Goal: Contribute content: Add original content to the website for others to see

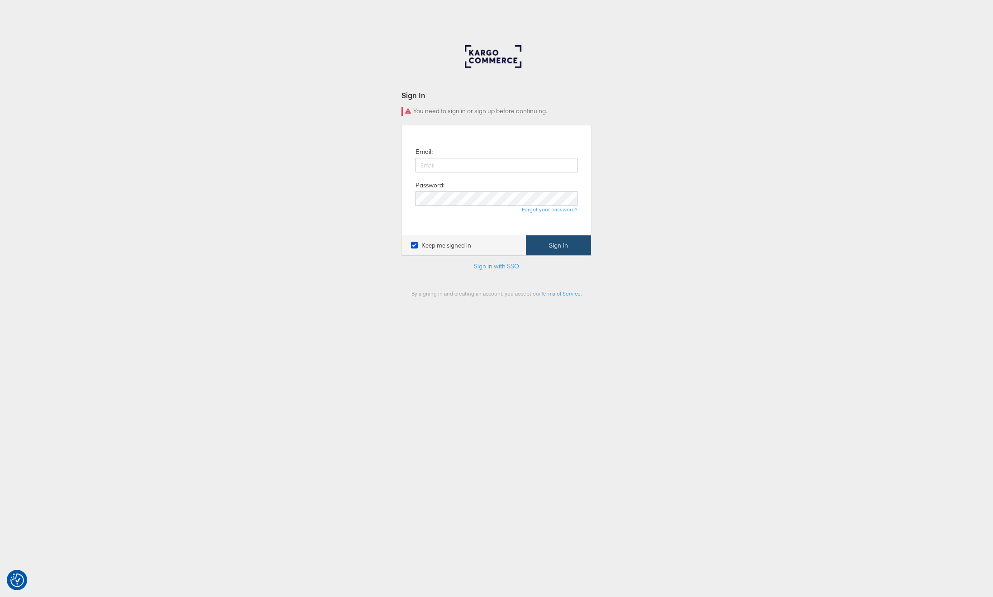
type input "[PERSON_NAME][EMAIL_ADDRESS][PERSON_NAME][DOMAIN_NAME]"
click at [538, 244] on button "Sign In" at bounding box center [558, 245] width 65 height 20
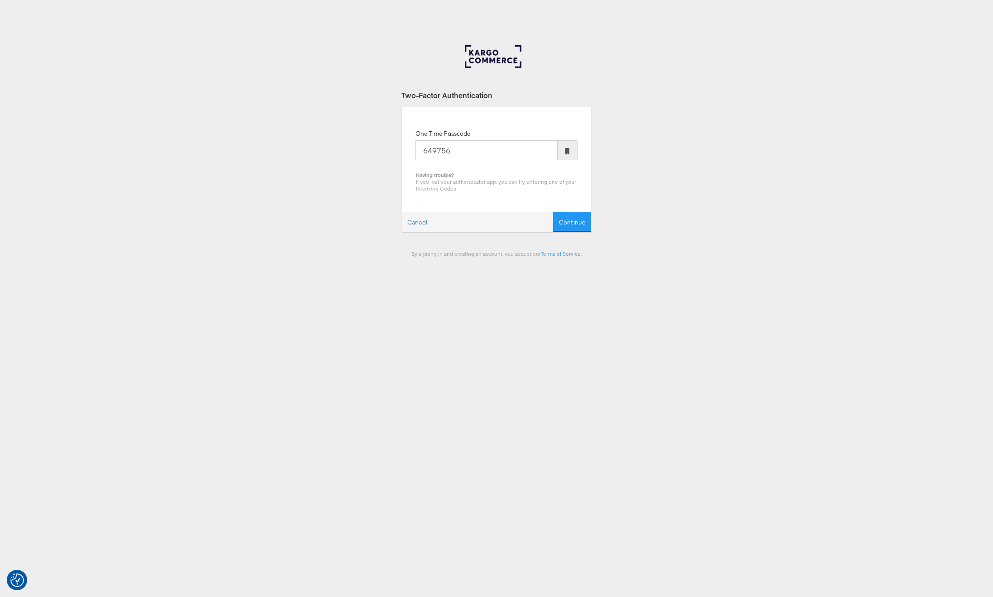
type input "649756"
click at [553, 212] on button "Continue" at bounding box center [572, 222] width 38 height 20
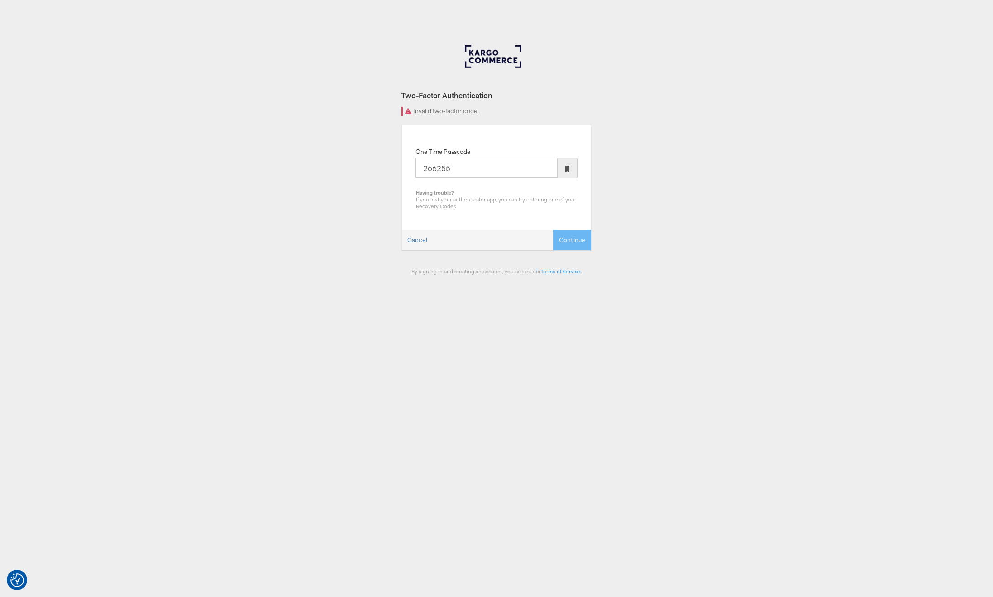
type input "266255"
click at [553, 230] on button "Continue" at bounding box center [572, 240] width 38 height 20
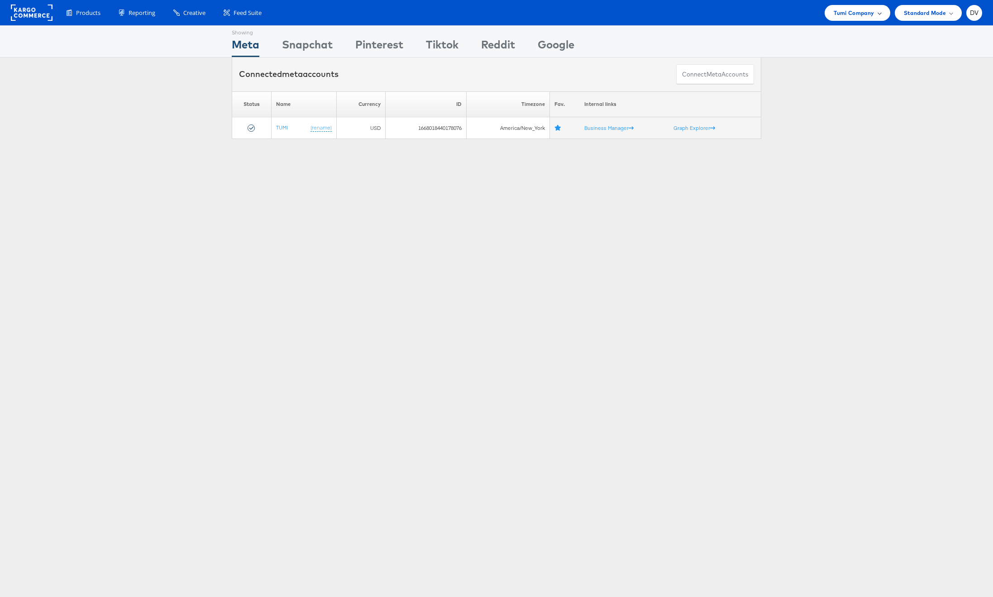
click at [872, 10] on span "Tumi Company" at bounding box center [854, 13] width 40 height 10
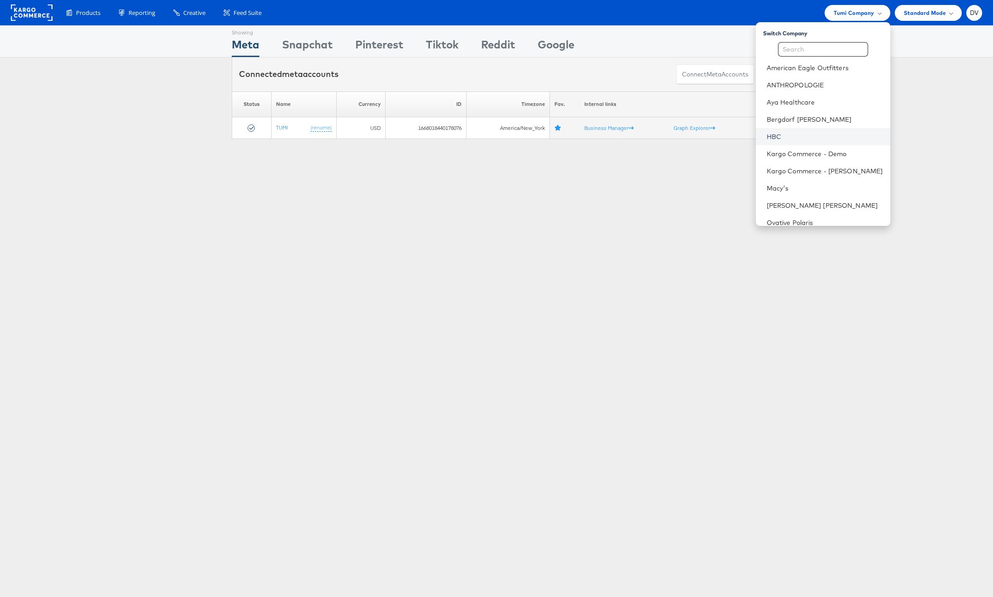
click at [816, 139] on link "HBC" at bounding box center [825, 136] width 116 height 9
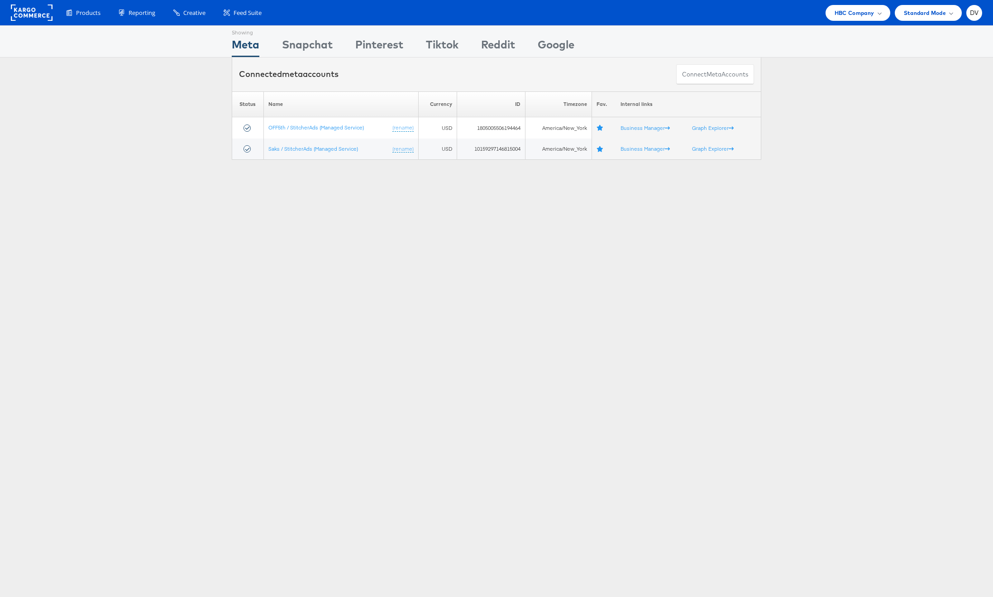
click at [502, 294] on div "Showing Meta Showing [GEOGRAPHIC_DATA] Showing Pinterest Showing Tiktok Showing…" at bounding box center [496, 251] width 993 height 453
click at [947, 17] on div "Standard Mode" at bounding box center [928, 13] width 49 height 10
click at [951, 15] on div "Standard Mode" at bounding box center [928, 13] width 49 height 10
click at [871, 14] on span "HBC Company" at bounding box center [855, 13] width 40 height 10
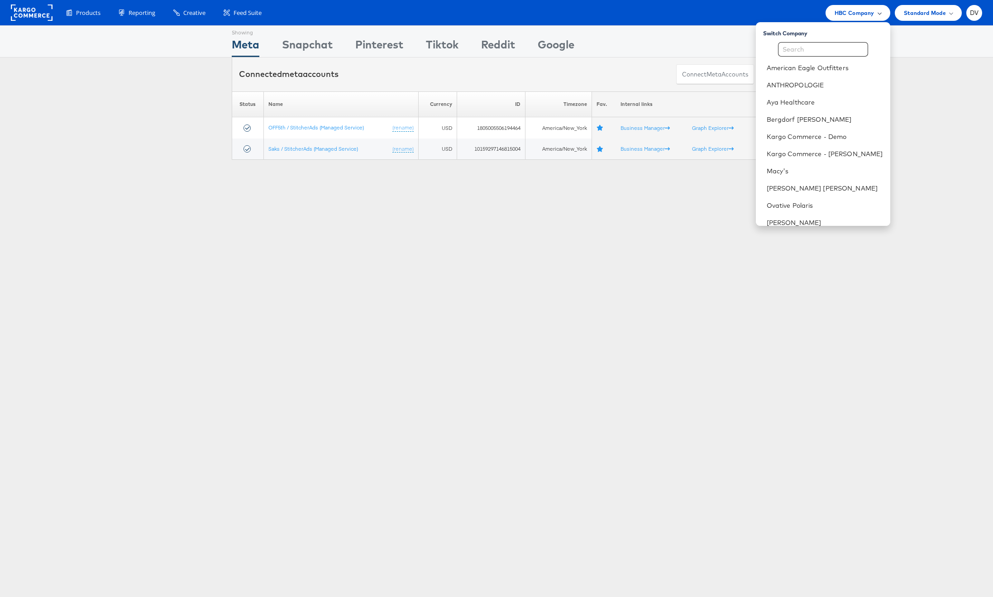
click at [874, 14] on div "HBC Company" at bounding box center [858, 13] width 47 height 10
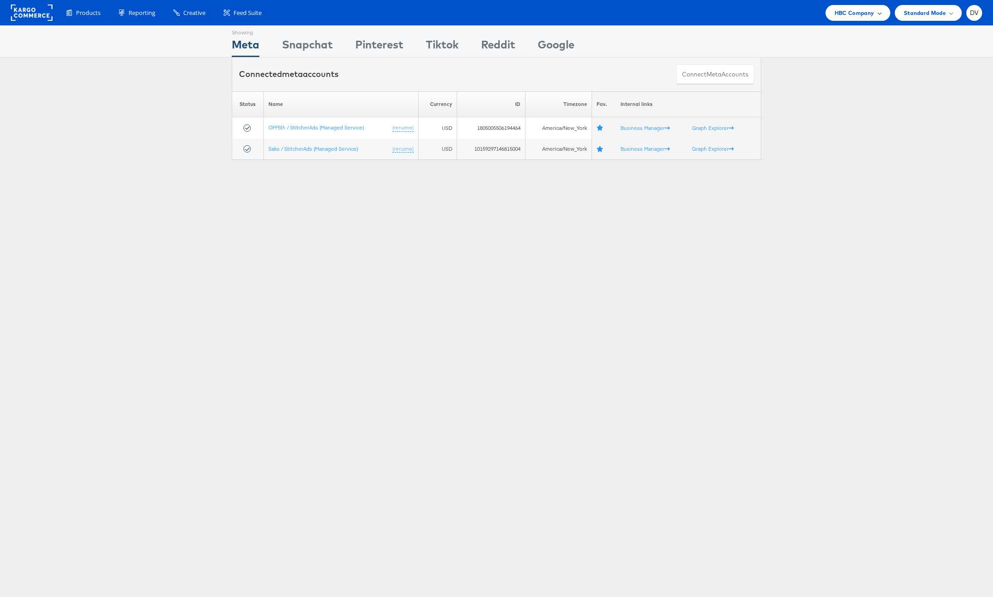
click at [874, 14] on div "HBC Company" at bounding box center [858, 13] width 47 height 10
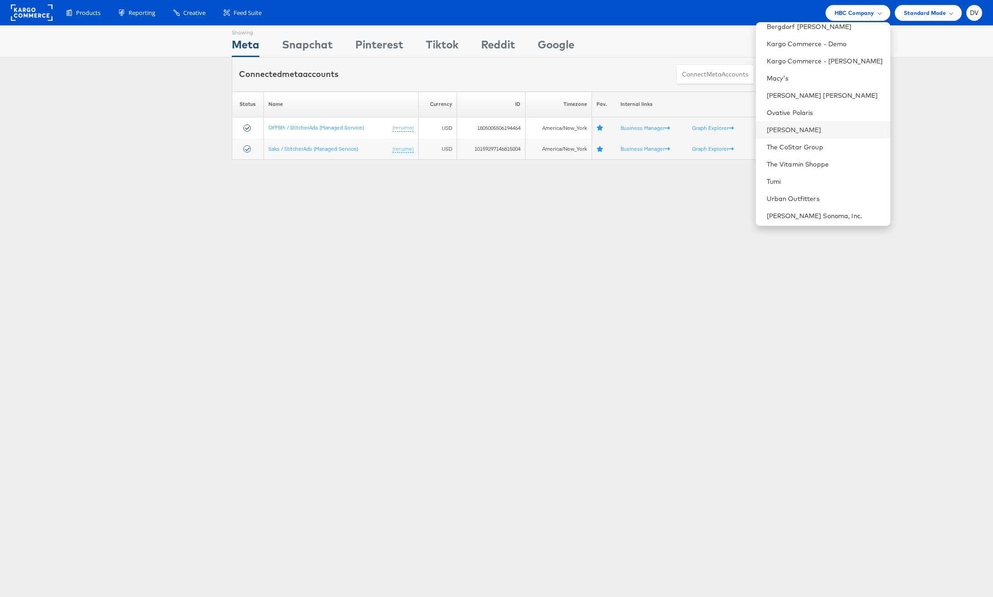
scroll to position [127, 0]
click at [812, 208] on div "Manage Roles" at bounding box center [823, 213] width 134 height 17
click at [811, 214] on link "Manage Roles" at bounding box center [789, 214] width 44 height 8
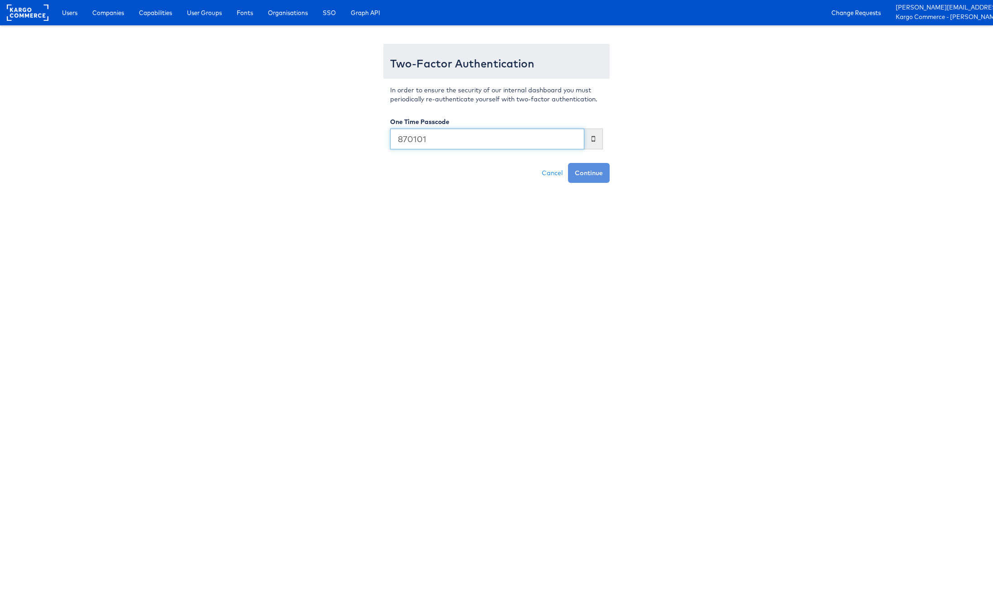
type input "870101"
click at [568, 163] on button "Continue" at bounding box center [589, 173] width 42 height 20
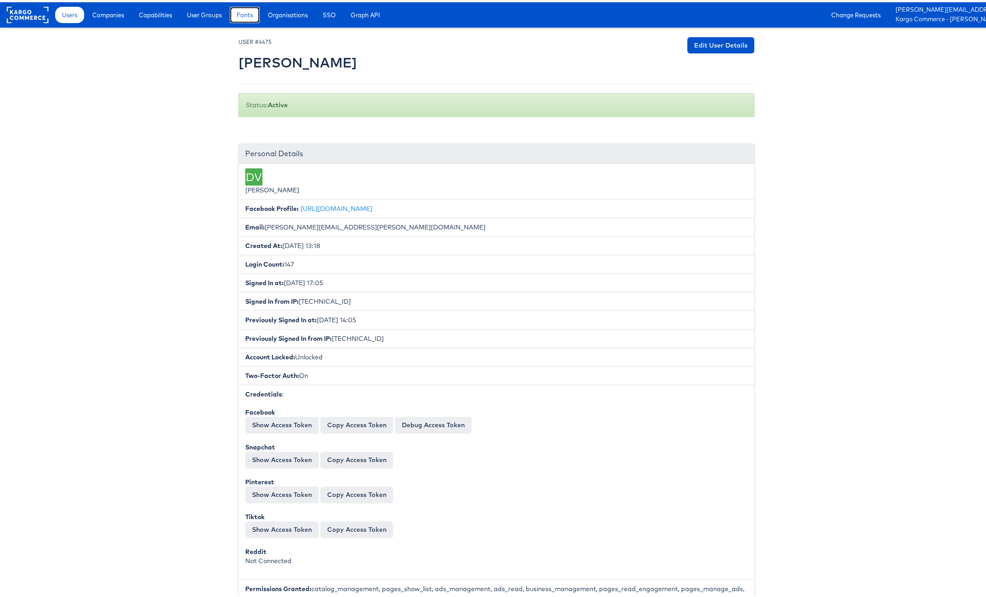
click at [238, 10] on link "Fonts" at bounding box center [245, 13] width 30 height 16
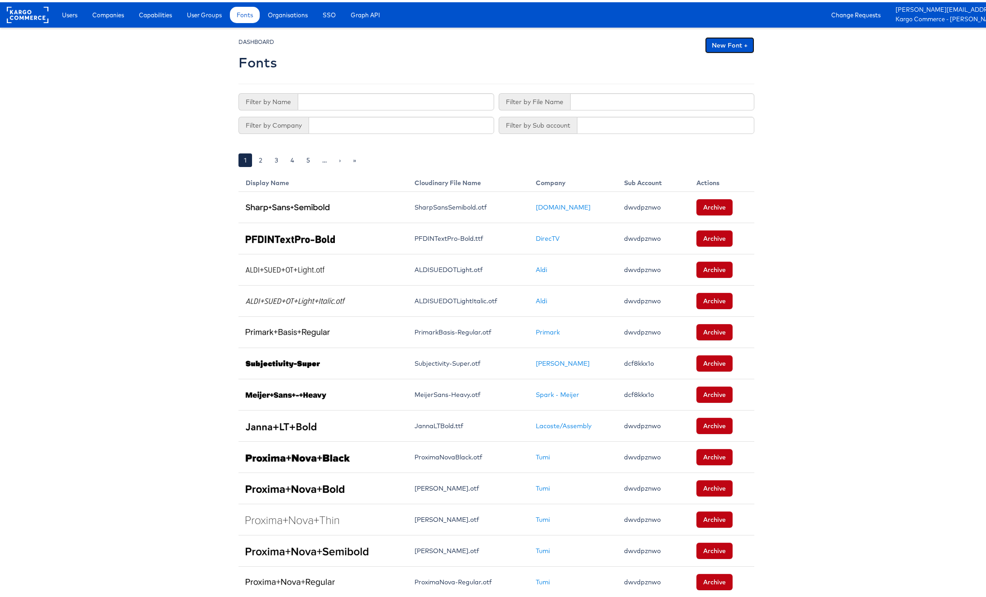
click at [725, 47] on link "New Font +" at bounding box center [729, 43] width 49 height 16
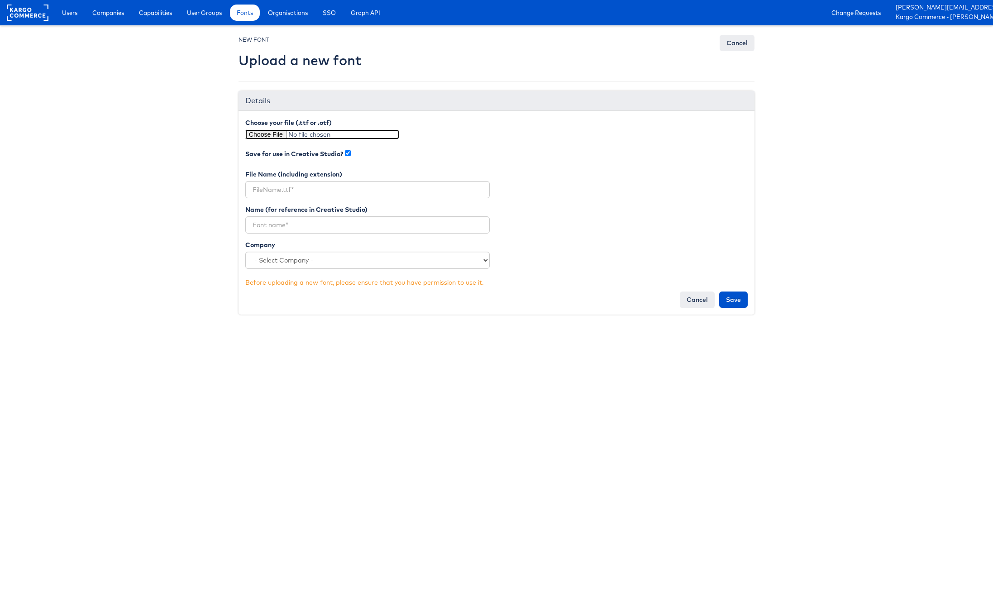
click at [253, 136] on input "file" at bounding box center [322, 134] width 154 height 10
type input "C:\fakepath\CentraNo1-Book.otf"
type input "CentraNo1-Book.otf"
click at [291, 222] on input "text" at bounding box center [367, 224] width 244 height 17
paste input "CentraNo1-Book"
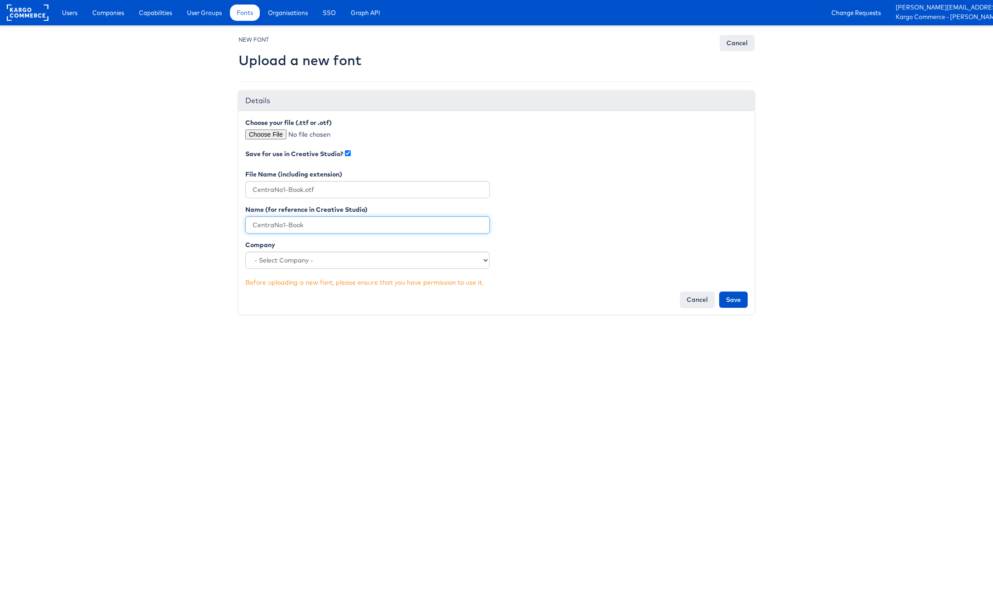
type input "CentraNo1-Book"
click at [305, 255] on select "- Select Company - ANTHROPOLOGIE Steve Madden HBC Williams Sonoma, Inc. The CoS…" at bounding box center [367, 260] width 244 height 17
select select "2272"
click at [245, 252] on select "- Select Company - ANTHROPOLOGIE [PERSON_NAME] HBC [PERSON_NAME] Sonoma, Inc. T…" at bounding box center [367, 260] width 244 height 17
click at [729, 300] on input "Save" at bounding box center [733, 299] width 29 height 16
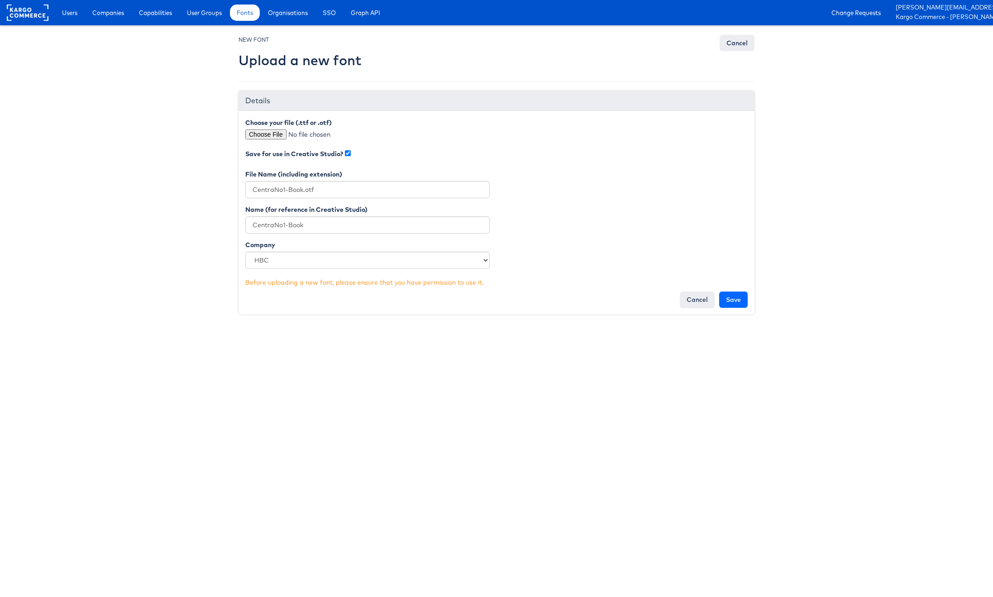
type input "Saving..."
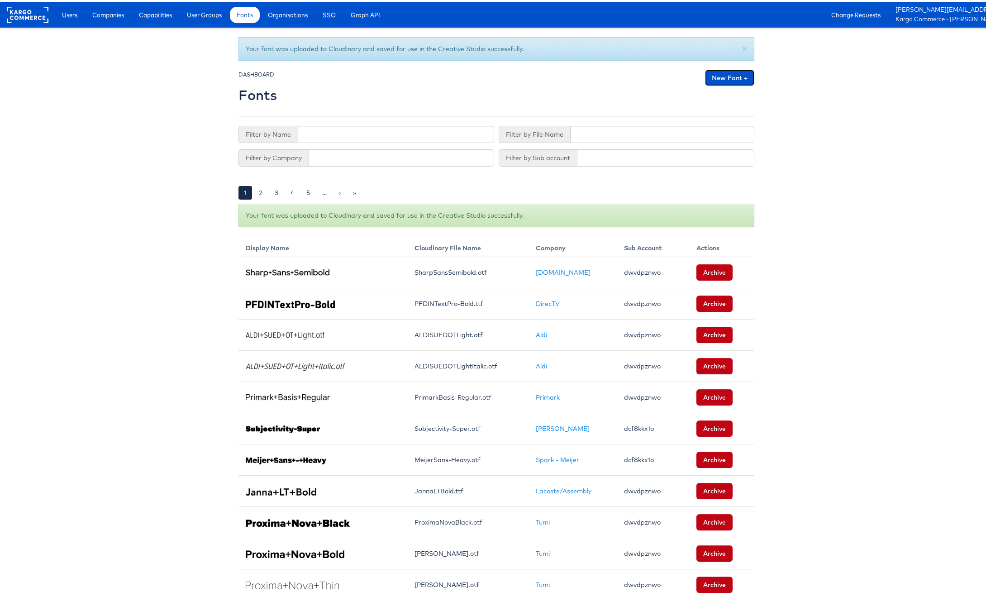
click at [729, 78] on link "New Font +" at bounding box center [729, 75] width 49 height 16
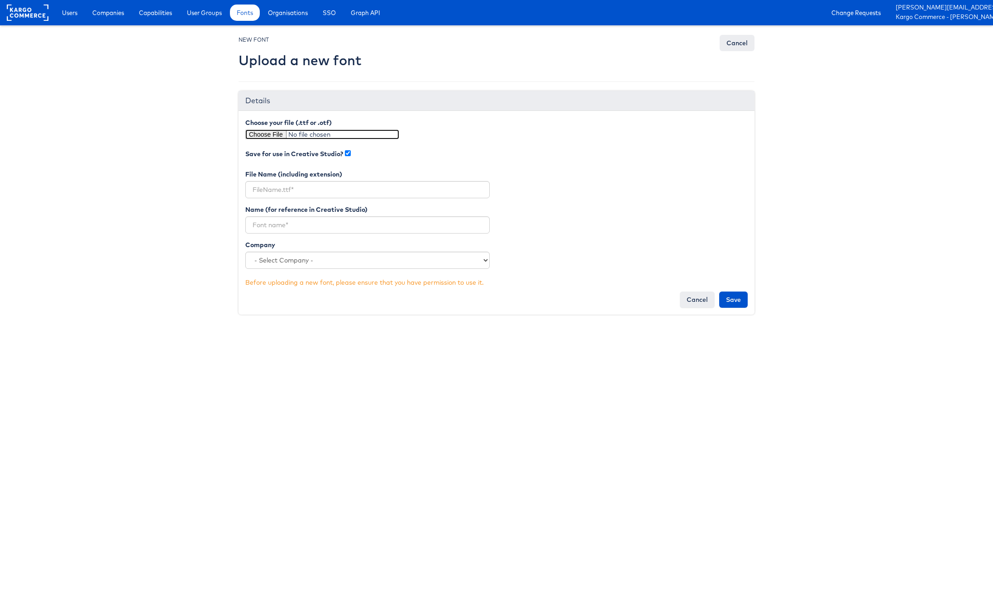
click at [248, 131] on input "file" at bounding box center [322, 134] width 154 height 10
type input "C:\fakepath\CentraNo1-Medium.otf"
type input "CentraNo1-Medium.otf"
drag, startPoint x: 312, startPoint y: 190, endPoint x: 243, endPoint y: 185, distance: 68.9
click at [243, 185] on div "File Name (including extension) CentraNo1-Medium.otf" at bounding box center [368, 187] width 258 height 35
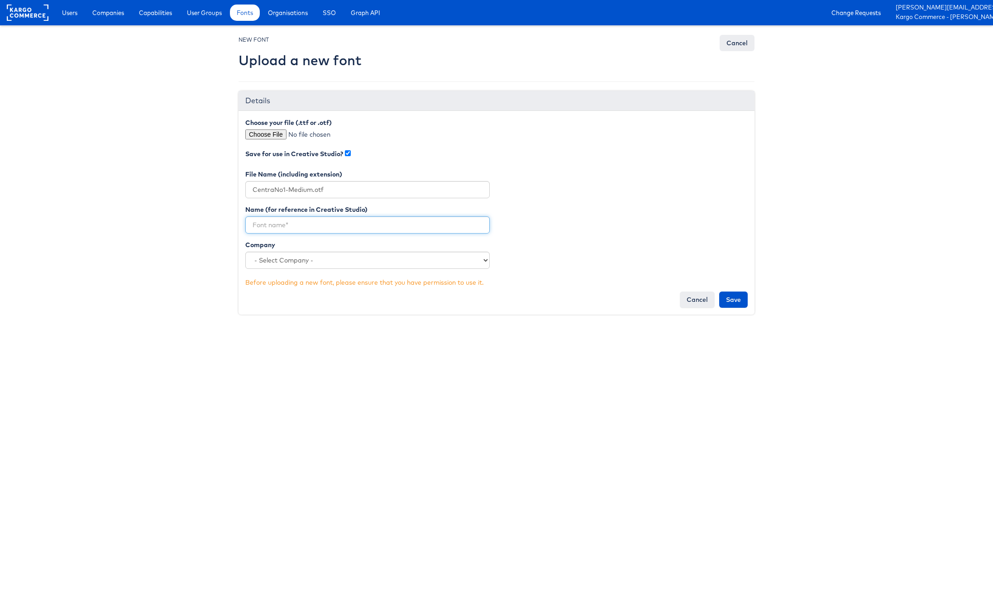
click at [279, 224] on input "text" at bounding box center [367, 224] width 244 height 17
paste input "CentraNo1-Medium"
type input "CentraNo1-Medium"
click at [313, 258] on select "- Select Company - ANTHROPOLOGIE Steve Madden HBC Williams Sonoma, Inc. The CoS…" at bounding box center [367, 260] width 244 height 17
select select "2272"
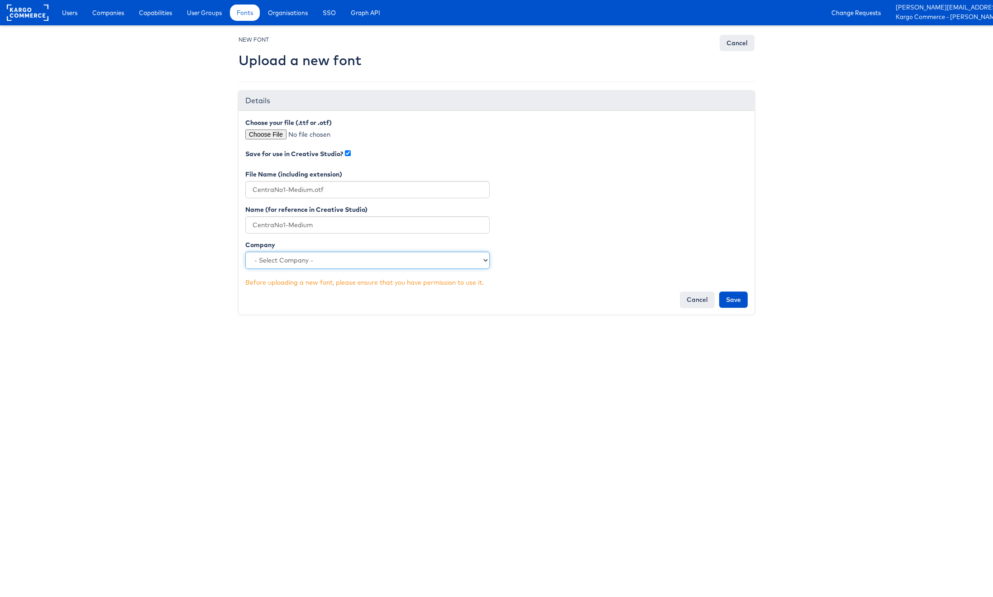
click at [245, 252] on select "- Select Company - ANTHROPOLOGIE Steve Madden HBC Williams Sonoma, Inc. The CoS…" at bounding box center [367, 260] width 244 height 17
click at [353, 323] on div "NEW FONT Upload a new font Cancel Details Choose your file (.ttf or .otf) Save …" at bounding box center [497, 181] width 530 height 292
click at [727, 297] on input "Save" at bounding box center [733, 299] width 29 height 16
type input "Saving..."
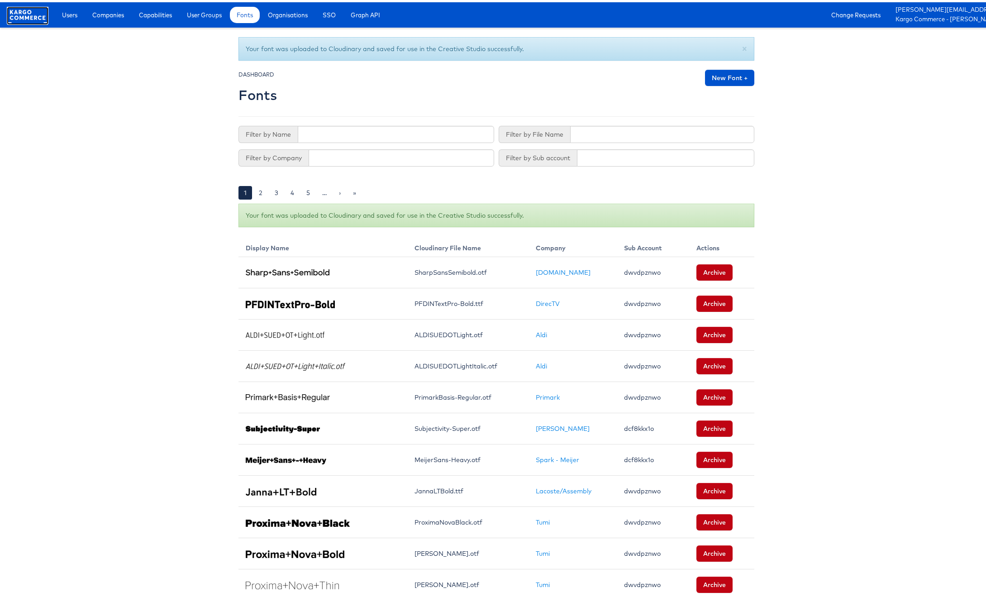
click at [42, 15] on rect at bounding box center [28, 13] width 42 height 16
